Goal: Check status: Check status

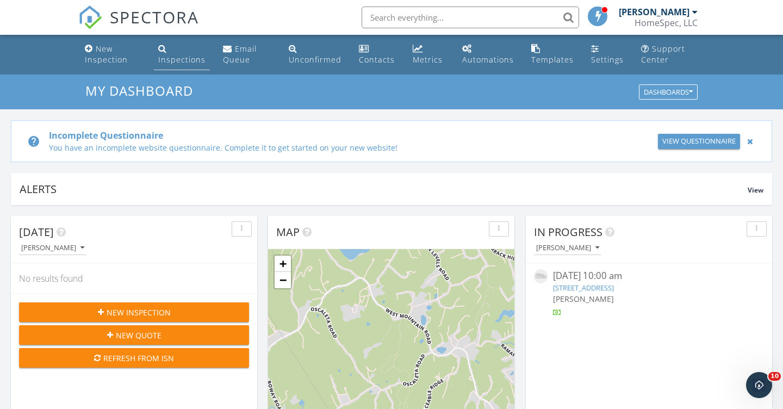
click at [184, 63] on div "Inspections" at bounding box center [181, 59] width 47 height 10
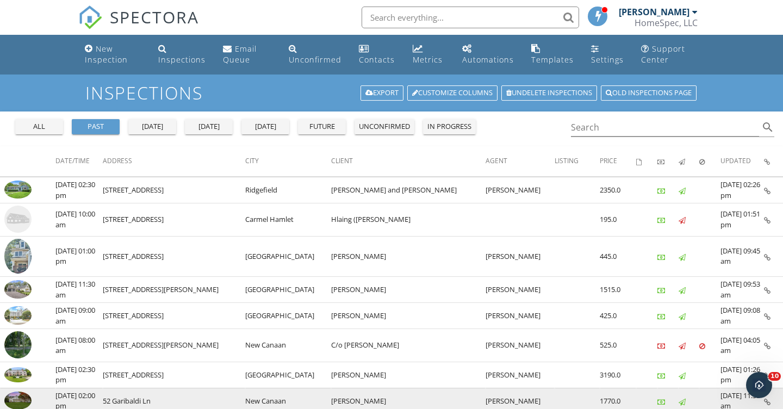
click at [16, 397] on img at bounding box center [17, 400] width 27 height 18
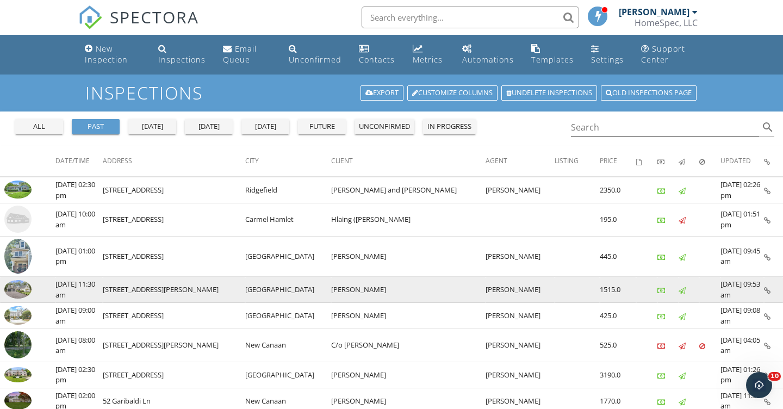
click at [19, 291] on img at bounding box center [17, 289] width 27 height 18
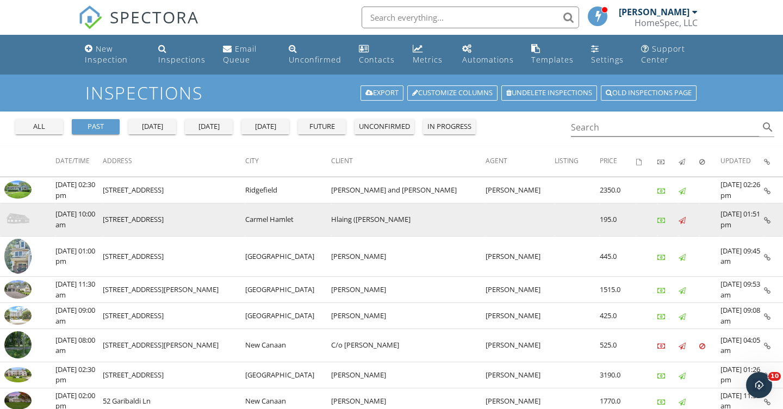
click at [21, 215] on img at bounding box center [17, 218] width 27 height 27
click at [17, 219] on img at bounding box center [17, 218] width 27 height 27
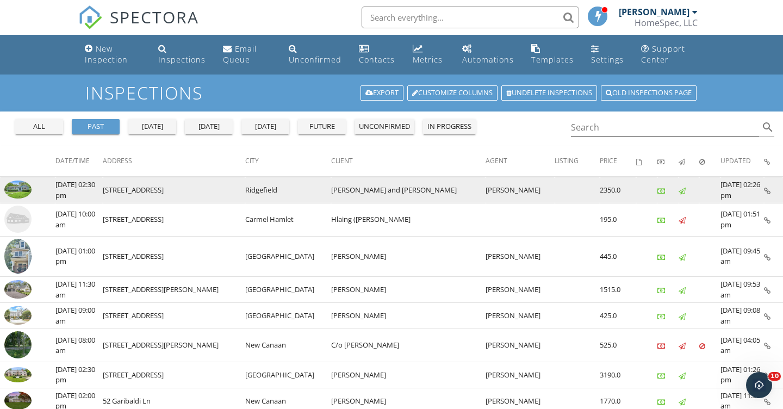
click at [20, 189] on img at bounding box center [17, 189] width 27 height 18
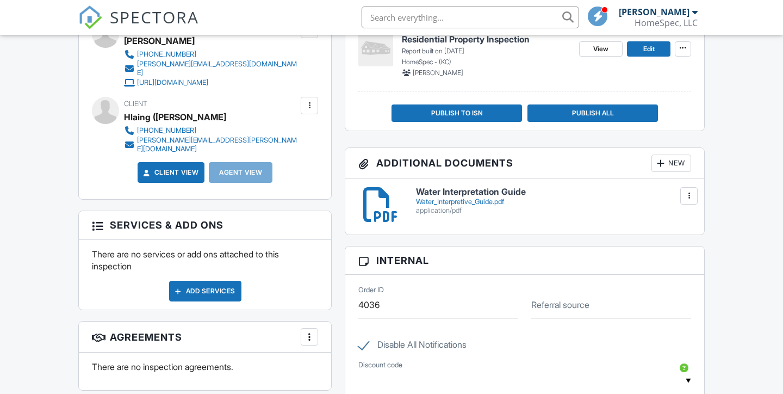
scroll to position [225, 0]
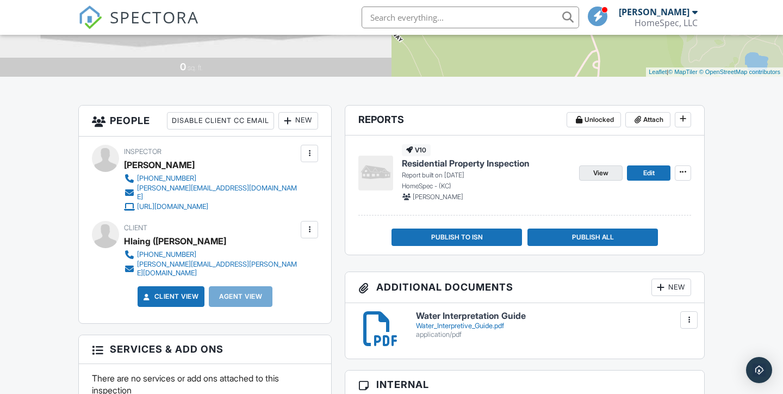
click at [597, 169] on span "View" at bounding box center [600, 172] width 15 height 11
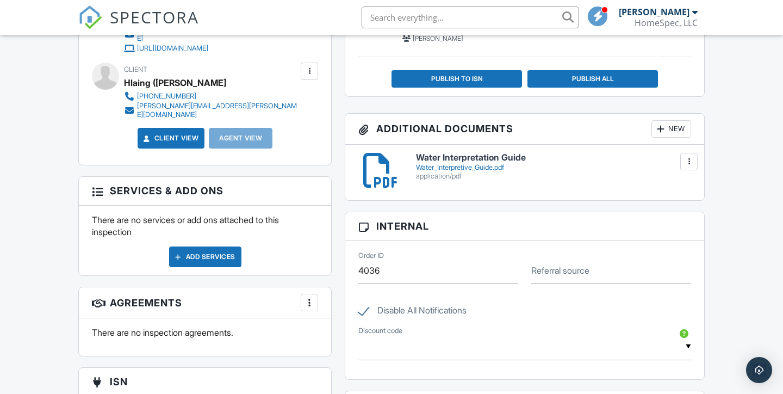
scroll to position [310, 0]
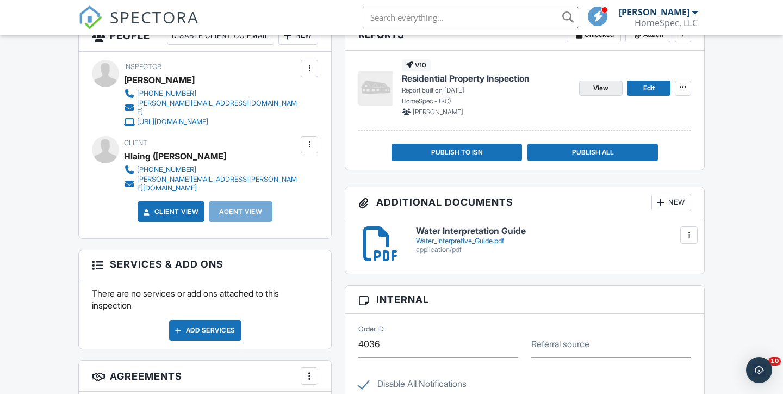
click at [606, 83] on span "View" at bounding box center [600, 88] width 15 height 11
